Goal: Check status

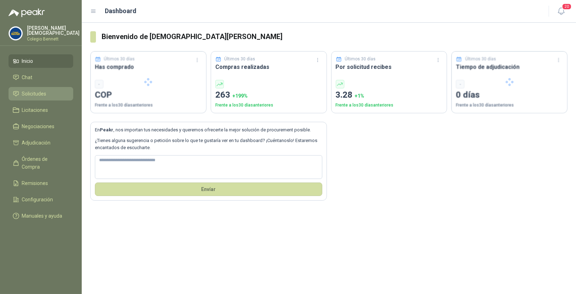
click at [52, 92] on li "Solicitudes" at bounding box center [41, 94] width 56 height 8
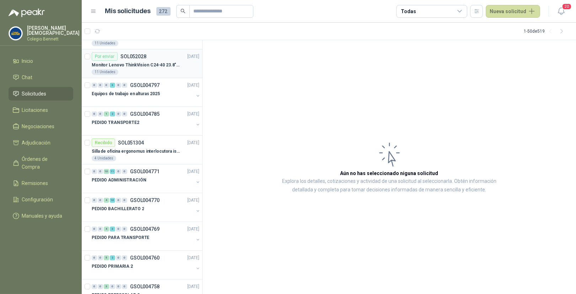
scroll to position [121, 0]
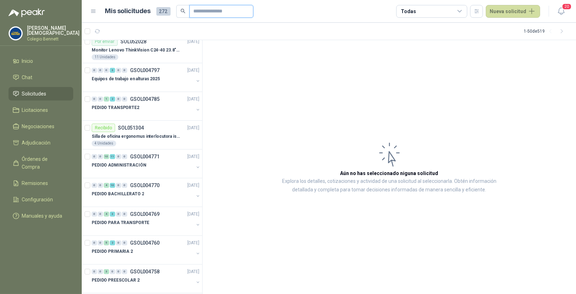
click at [217, 14] on input "text" at bounding box center [219, 11] width 50 height 12
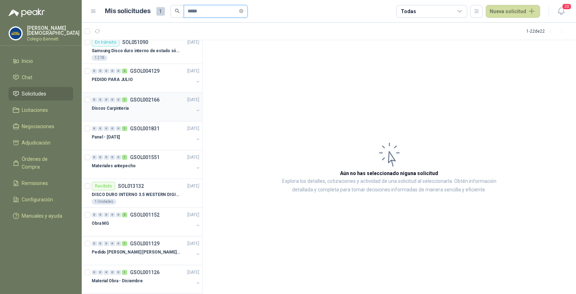
scroll to position [0, 0]
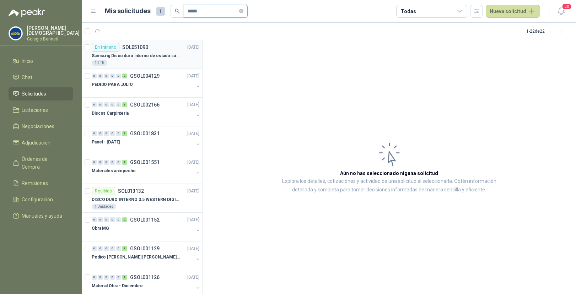
type input "*****"
click at [157, 58] on p "Samsung Disco duro interno de estado sólido 990 PRO SSD NVMe M.2 PCIe Gen4, M.2…" at bounding box center [136, 56] width 89 height 7
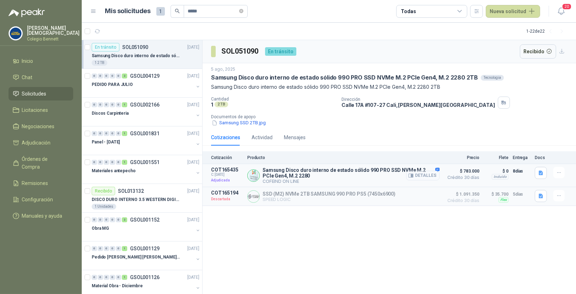
click at [433, 175] on button "Detalles" at bounding box center [422, 176] width 33 height 10
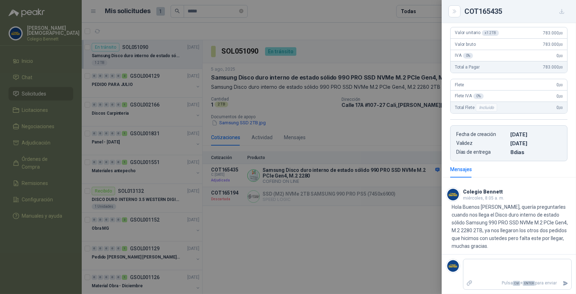
scroll to position [129, 0]
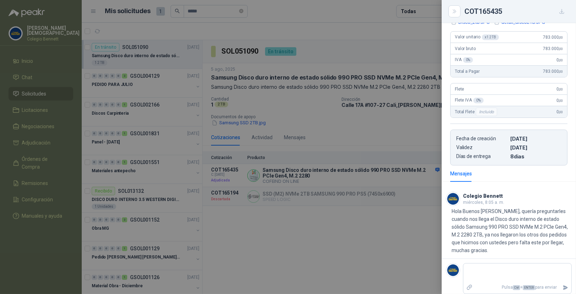
click at [311, 71] on div at bounding box center [288, 147] width 576 height 294
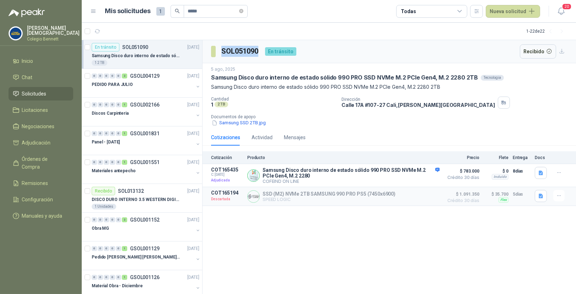
drag, startPoint x: 261, startPoint y: 50, endPoint x: 222, endPoint y: 53, distance: 39.2
click at [222, 53] on div "SOL051090 En [PERSON_NAME]" at bounding box center [253, 51] width 85 height 14
copy h3 "SOL051090"
drag, startPoint x: 241, startPoint y: 170, endPoint x: 212, endPoint y: 171, distance: 29.2
click at [212, 171] on p "COT165435" at bounding box center [227, 170] width 32 height 6
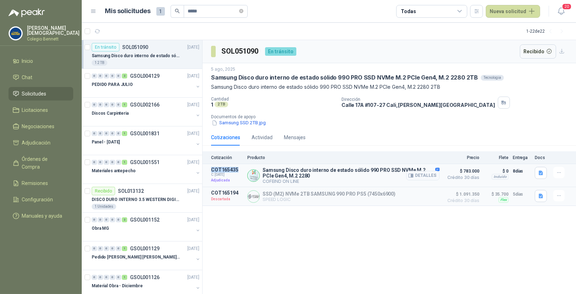
copy p "COT165435"
